Goal: Check status: Check status

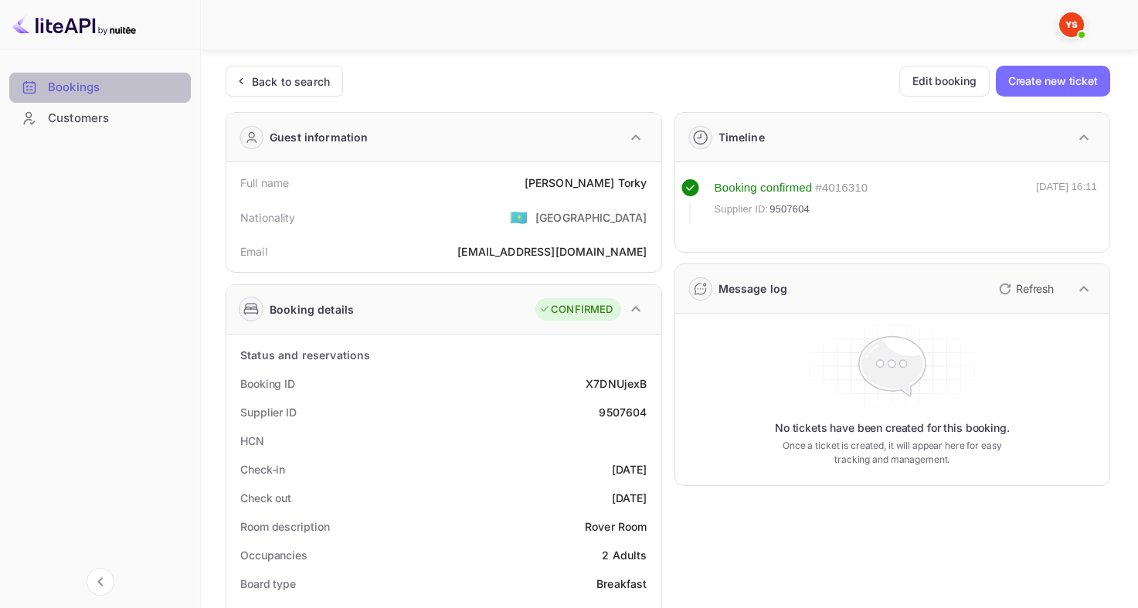
click at [123, 76] on div "Bookings" at bounding box center [100, 88] width 182 height 30
click at [334, 89] on div "Back to search" at bounding box center [284, 81] width 117 height 31
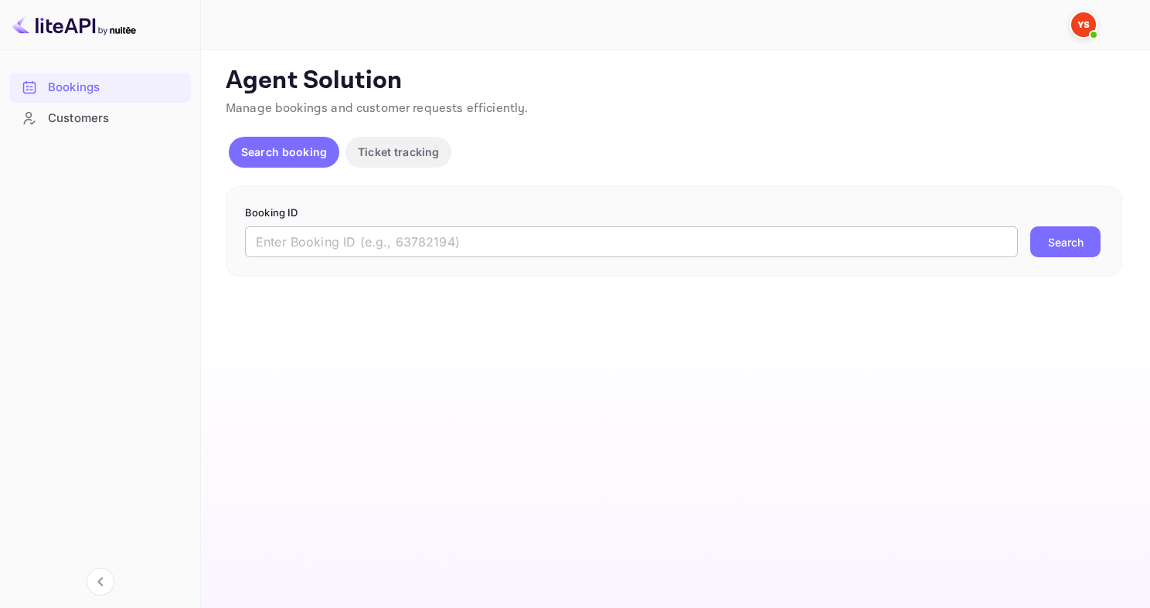
click at [417, 238] on input "text" at bounding box center [631, 241] width 773 height 31
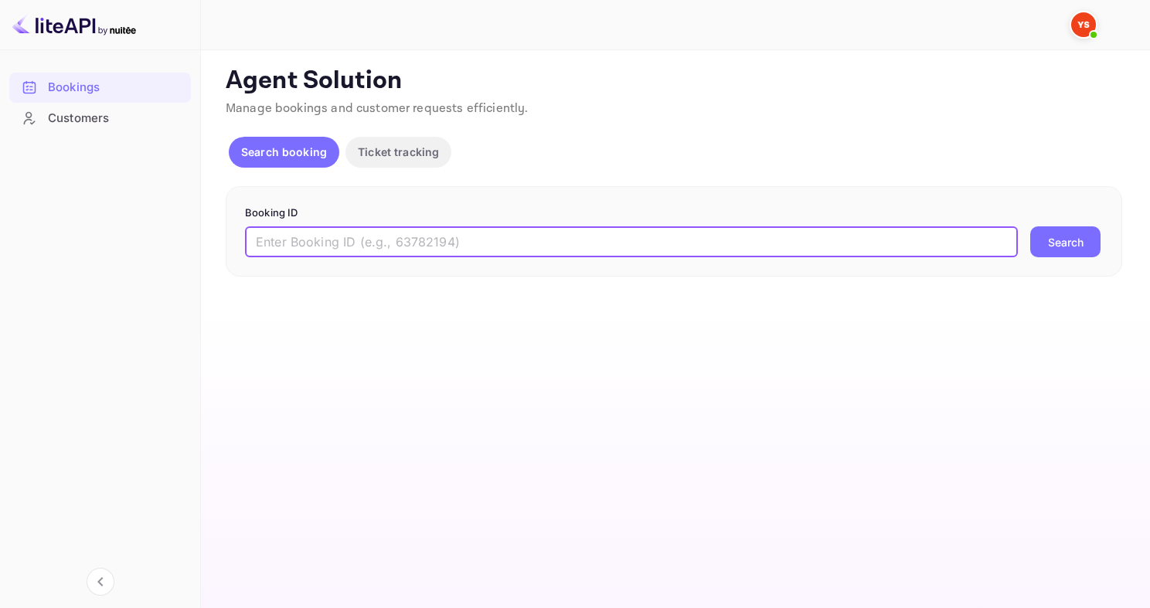
paste input "9513432"
type input "9513432"
click at [1030, 226] on button "Search" at bounding box center [1065, 241] width 70 height 31
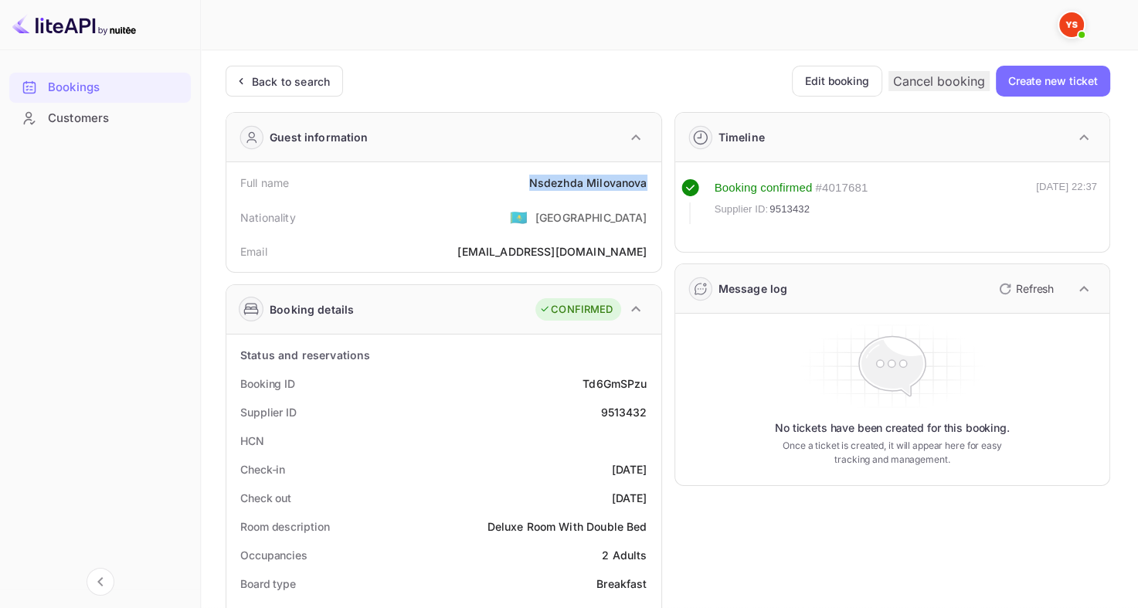
drag, startPoint x: 524, startPoint y: 179, endPoint x: 644, endPoint y: 183, distance: 120.6
click at [644, 183] on div "Full name [PERSON_NAME]" at bounding box center [444, 182] width 423 height 29
copy div "[PERSON_NAME]"
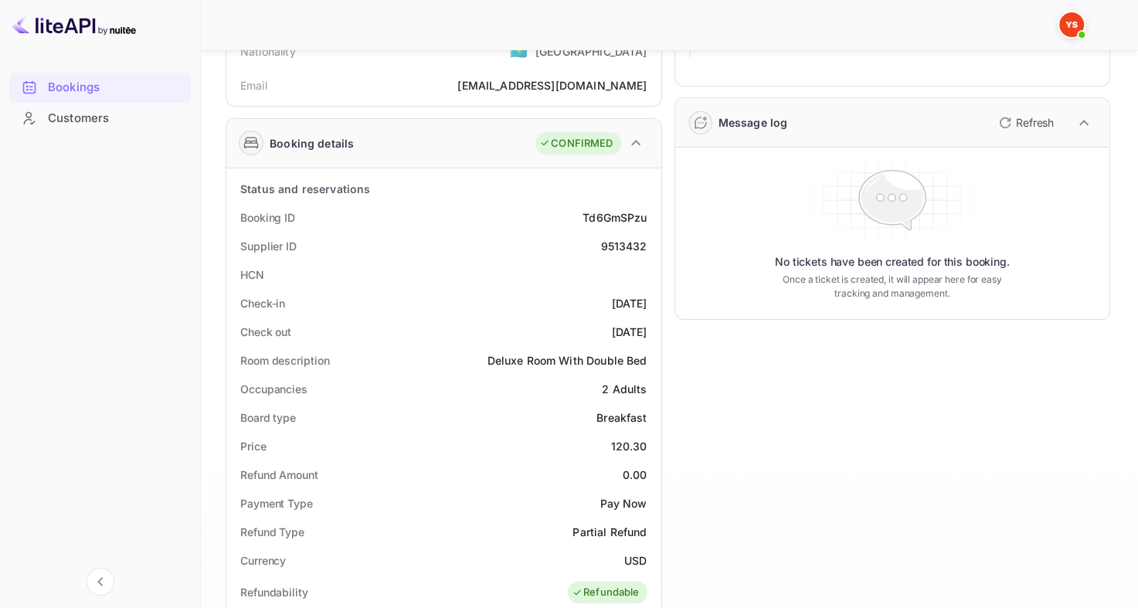
scroll to position [167, 0]
drag, startPoint x: 606, startPoint y: 440, endPoint x: 647, endPoint y: 442, distance: 41.0
click at [647, 442] on div "Price 120.30" at bounding box center [444, 445] width 423 height 29
copy div "120.30"
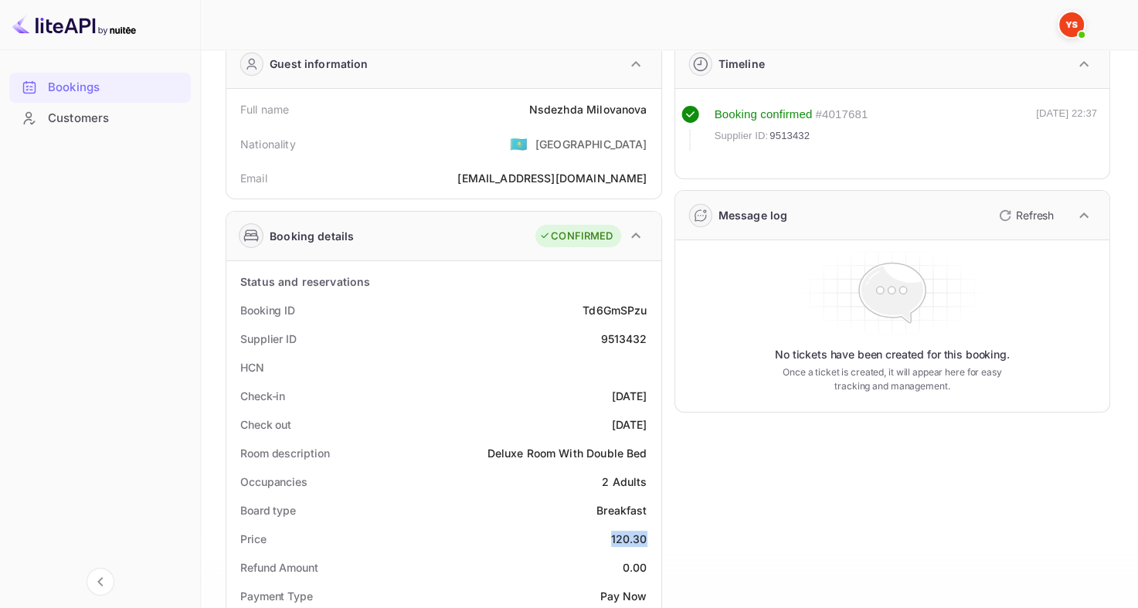
scroll to position [0, 0]
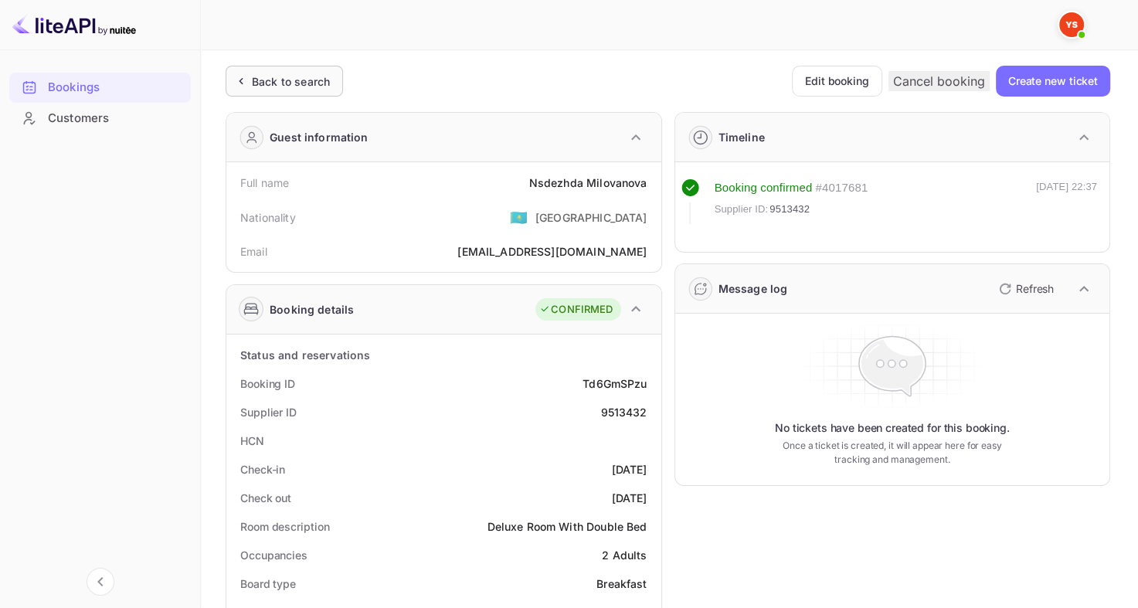
click at [311, 89] on div "Back to search" at bounding box center [291, 81] width 78 height 16
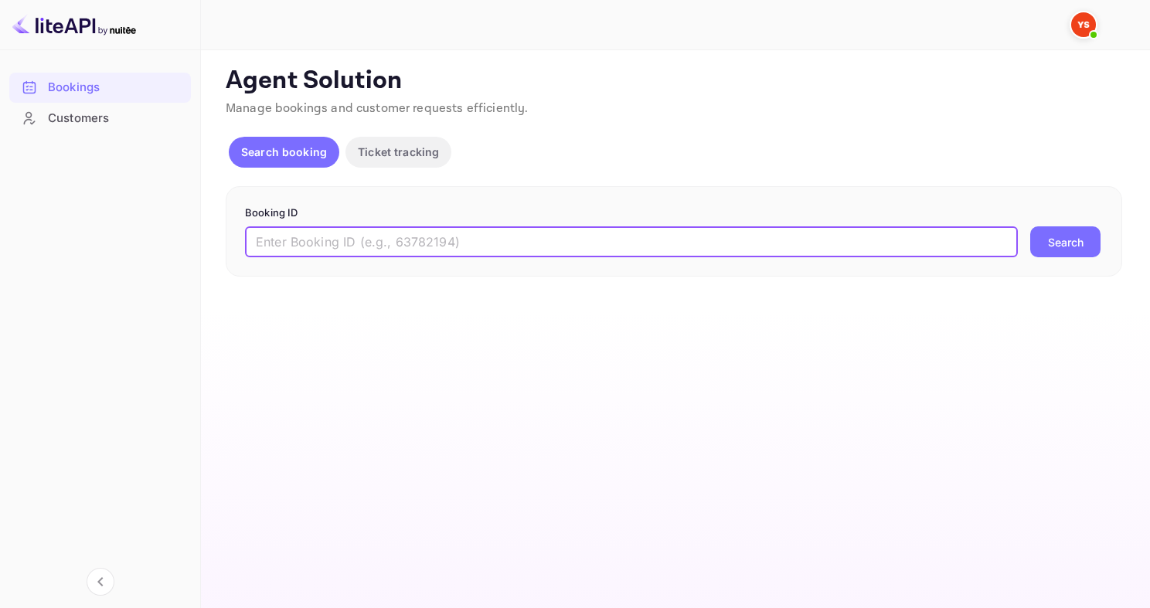
click at [445, 241] on input "text" at bounding box center [631, 241] width 773 height 31
paste input "9522775"
type input "9522775"
click at [1030, 226] on button "Search" at bounding box center [1065, 241] width 70 height 31
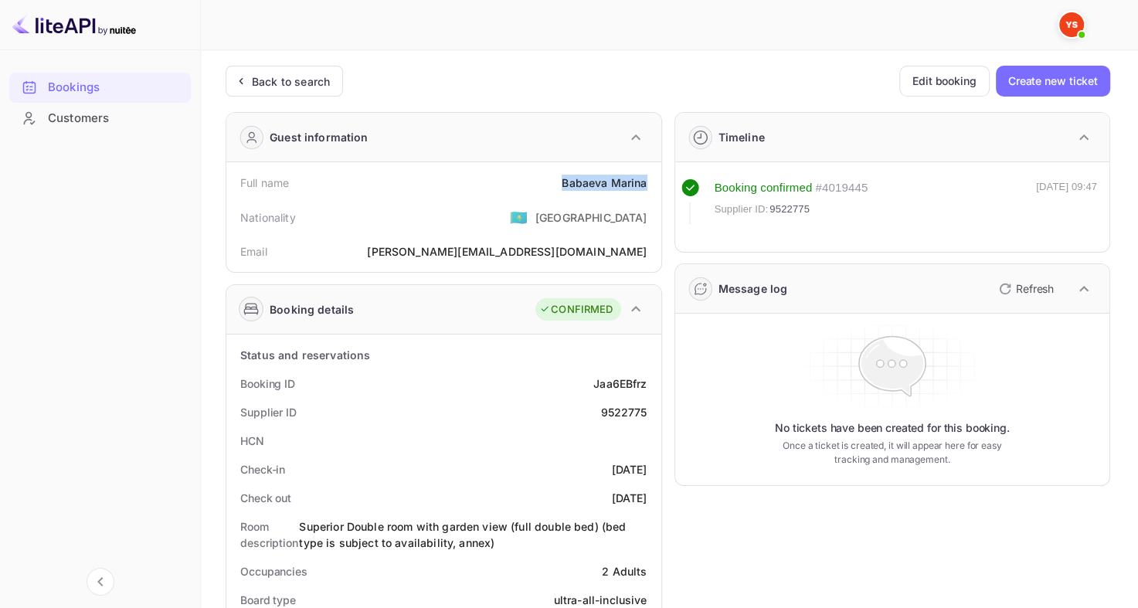
drag, startPoint x: 559, startPoint y: 179, endPoint x: 646, endPoint y: 180, distance: 86.5
click at [646, 180] on div "Full name [PERSON_NAME]" at bounding box center [444, 182] width 423 height 29
copy div "[PERSON_NAME]"
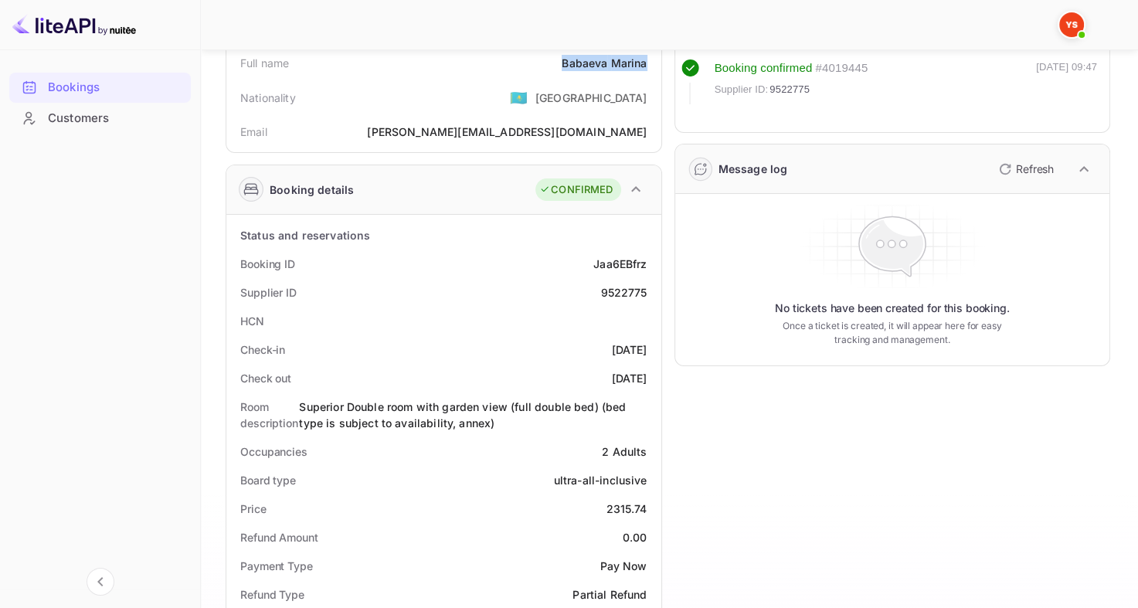
scroll to position [164, 0]
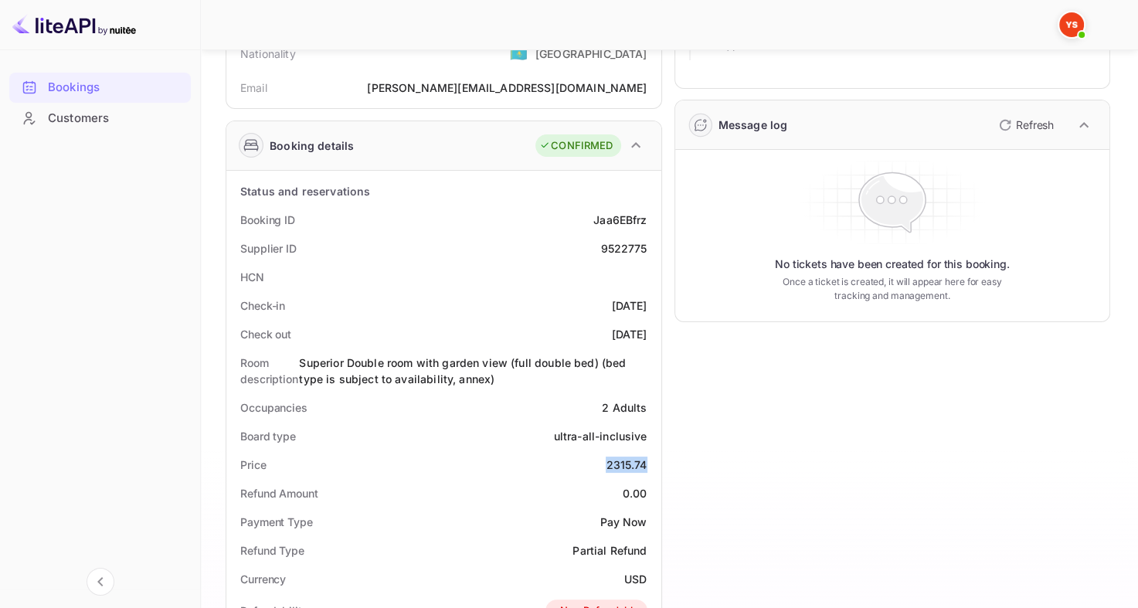
drag, startPoint x: 600, startPoint y: 464, endPoint x: 650, endPoint y: 464, distance: 49.4
click at [650, 464] on div "Price 2315.74" at bounding box center [444, 464] width 423 height 29
copy div "2315.74"
